Goal: Book appointment/travel/reservation

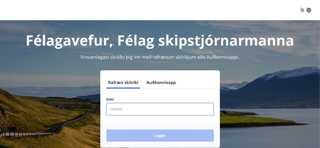
type input "********"
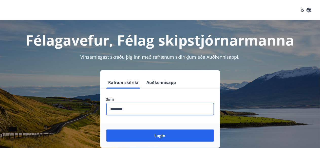
click at [106, 130] on button "Login" at bounding box center [159, 136] width 107 height 12
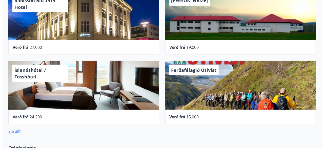
scroll to position [233, 0]
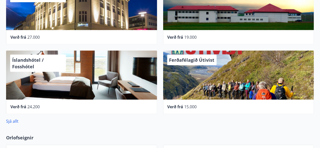
click at [35, 58] on span "Íslandshótel / Fosshótel" at bounding box center [27, 63] width 31 height 13
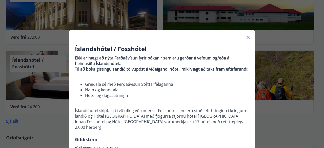
click at [236, 95] on li "Hótel og dagssetningu" at bounding box center [167, 96] width 164 height 6
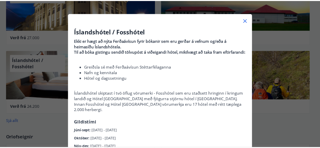
scroll to position [0, 0]
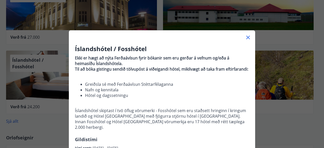
drag, startPoint x: 246, startPoint y: 36, endPoint x: 242, endPoint y: 35, distance: 3.6
click at [242, 35] on div at bounding box center [162, 35] width 186 height 10
click at [247, 36] on icon at bounding box center [248, 37] width 6 height 6
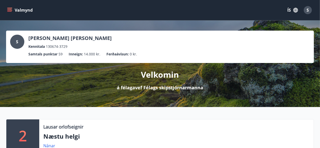
click at [12, 10] on icon "menu" at bounding box center [9, 10] width 5 height 5
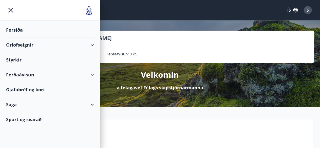
click at [92, 44] on div "Orlofseignir" at bounding box center [50, 44] width 88 height 15
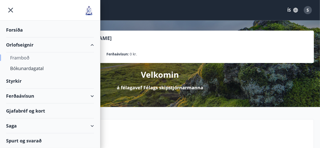
click at [30, 57] on div "Framboð" at bounding box center [50, 57] width 80 height 11
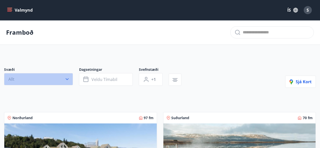
click at [68, 79] on icon "button" at bounding box center [67, 79] width 3 height 2
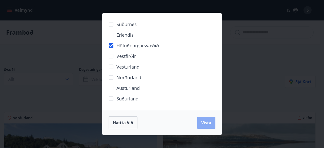
click at [201, 124] on span "Vista" at bounding box center [206, 123] width 10 height 6
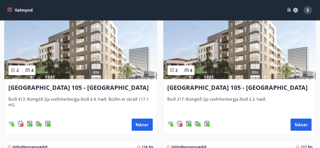
scroll to position [121, 0]
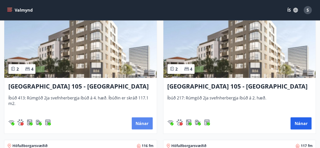
click at [148, 121] on button "Nánar" at bounding box center [142, 123] width 21 height 12
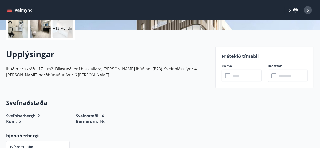
scroll to position [132, 0]
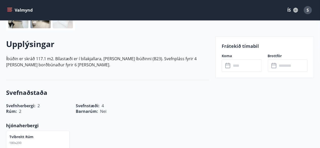
click at [244, 68] on input "text" at bounding box center [246, 65] width 30 height 12
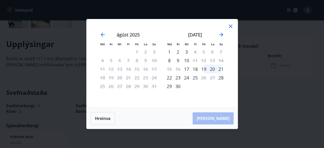
click at [230, 25] on icon at bounding box center [230, 26] width 6 height 6
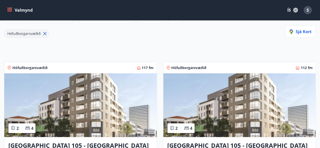
scroll to position [111, 0]
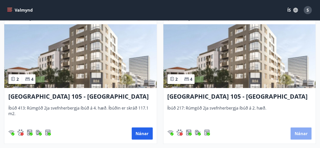
click at [303, 133] on button "Nánar" at bounding box center [300, 134] width 21 height 12
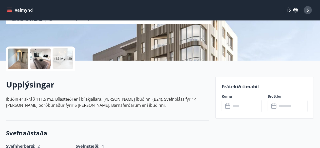
scroll to position [101, 0]
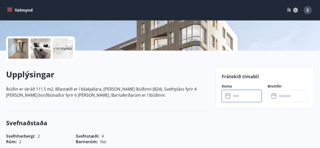
click at [247, 92] on input "text" at bounding box center [246, 96] width 30 height 12
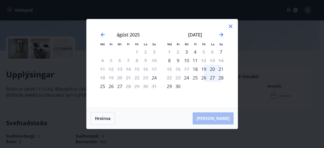
click at [230, 26] on icon at bounding box center [230, 26] width 6 height 6
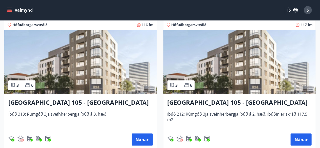
scroll to position [243, 0]
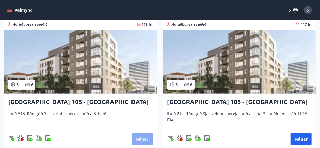
click at [140, 138] on button "Nánar" at bounding box center [142, 139] width 21 height 12
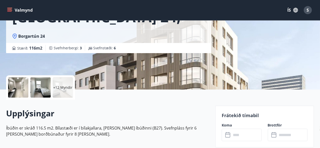
scroll to position [121, 0]
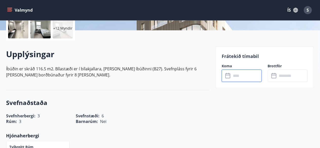
click at [244, 77] on input "text" at bounding box center [246, 76] width 30 height 12
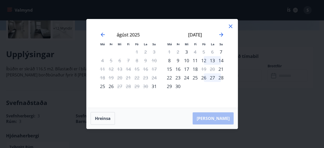
click at [233, 27] on icon at bounding box center [230, 26] width 6 height 6
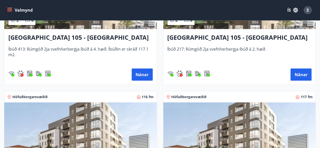
scroll to position [160, 0]
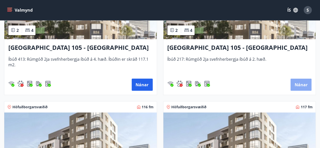
click at [298, 84] on button "Nánar" at bounding box center [300, 85] width 21 height 12
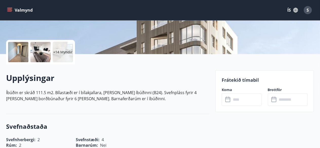
scroll to position [101, 0]
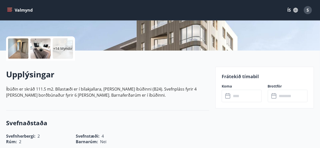
click at [252, 98] on input "text" at bounding box center [246, 96] width 30 height 12
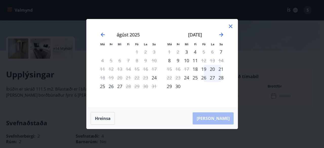
click at [231, 25] on icon at bounding box center [230, 26] width 6 height 6
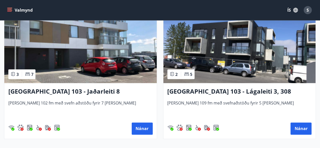
scroll to position [395, 0]
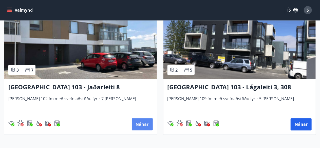
click at [145, 124] on button "Nánar" at bounding box center [142, 124] width 21 height 12
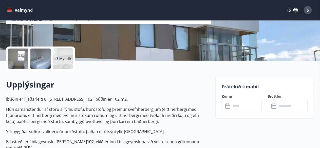
scroll to position [111, 0]
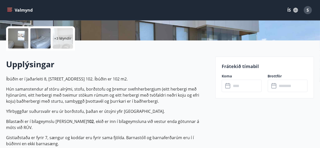
click at [238, 86] on input "text" at bounding box center [246, 86] width 30 height 12
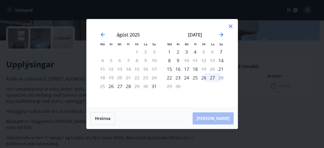
click at [231, 26] on icon at bounding box center [231, 27] width 4 height 4
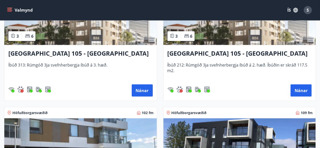
scroll to position [294, 0]
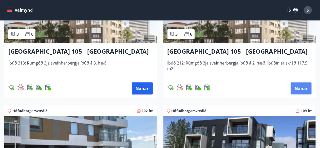
click at [302, 89] on button "Nánar" at bounding box center [300, 88] width 21 height 12
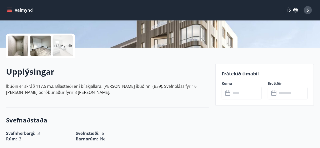
scroll to position [111, 0]
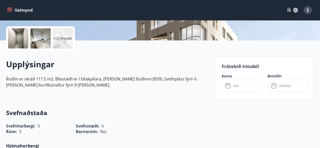
click at [244, 85] on input "text" at bounding box center [246, 86] width 30 height 12
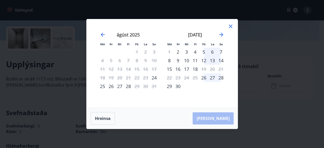
click at [229, 27] on icon at bounding box center [230, 26] width 6 height 6
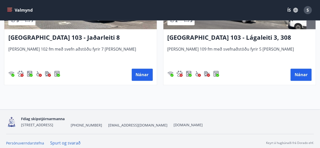
scroll to position [445, 0]
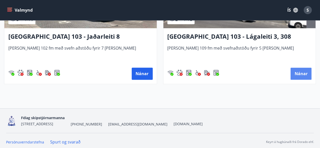
click at [301, 73] on button "Nánar" at bounding box center [300, 74] width 21 height 12
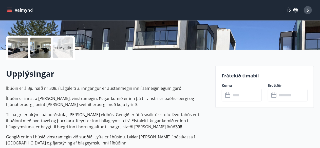
scroll to position [111, 0]
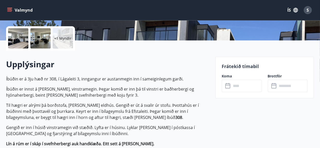
click at [249, 86] on input "text" at bounding box center [246, 86] width 30 height 12
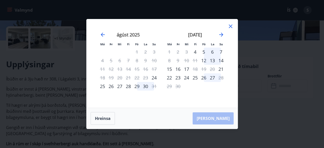
click at [231, 27] on icon at bounding box center [231, 27] width 4 height 4
